Goal: Information Seeking & Learning: Learn about a topic

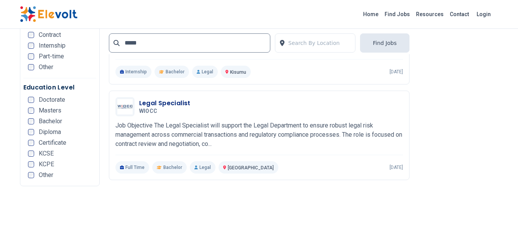
scroll to position [583, 0]
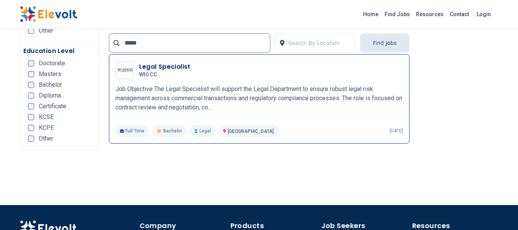
click at [192, 96] on p "Job Objective The Legal Specialist will support the Legal Department to ensure …" at bounding box center [259, 98] width 288 height 28
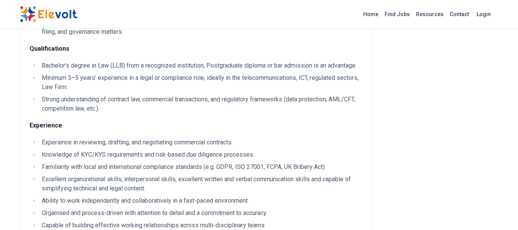
scroll to position [399, 0]
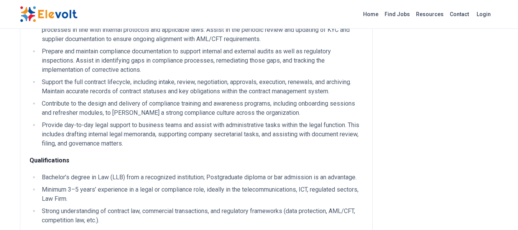
scroll to position [338, 0]
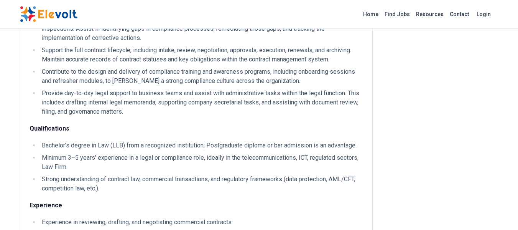
scroll to position [368, 0]
